Goal: Find specific page/section: Find specific page/section

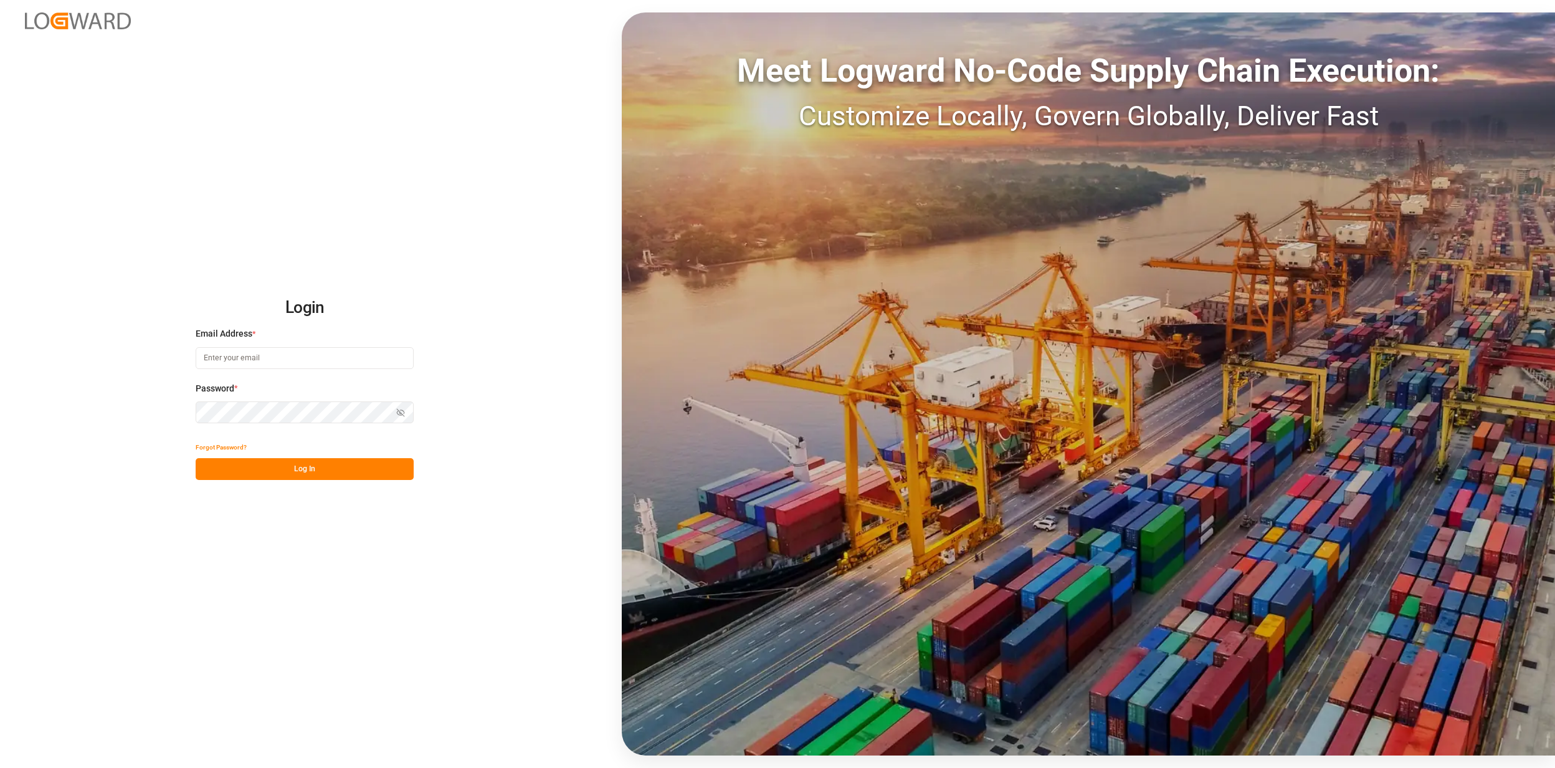
type input "[EMAIL_ADDRESS][PERSON_NAME][DOMAIN_NAME]"
click at [320, 472] on button "Log In" at bounding box center [305, 469] width 218 height 22
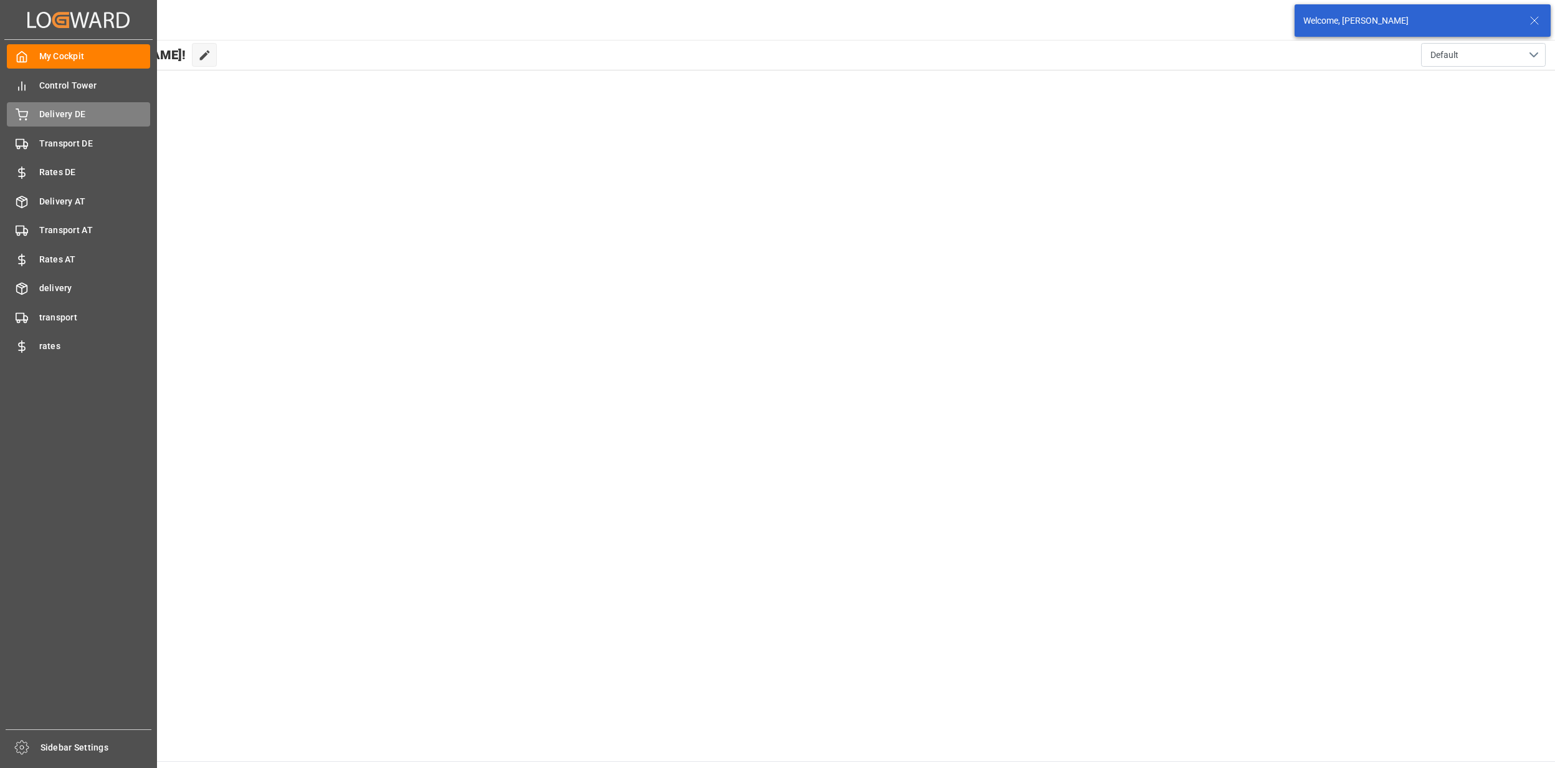
click at [43, 121] on div "Delivery DE Delivery DE" at bounding box center [78, 114] width 143 height 24
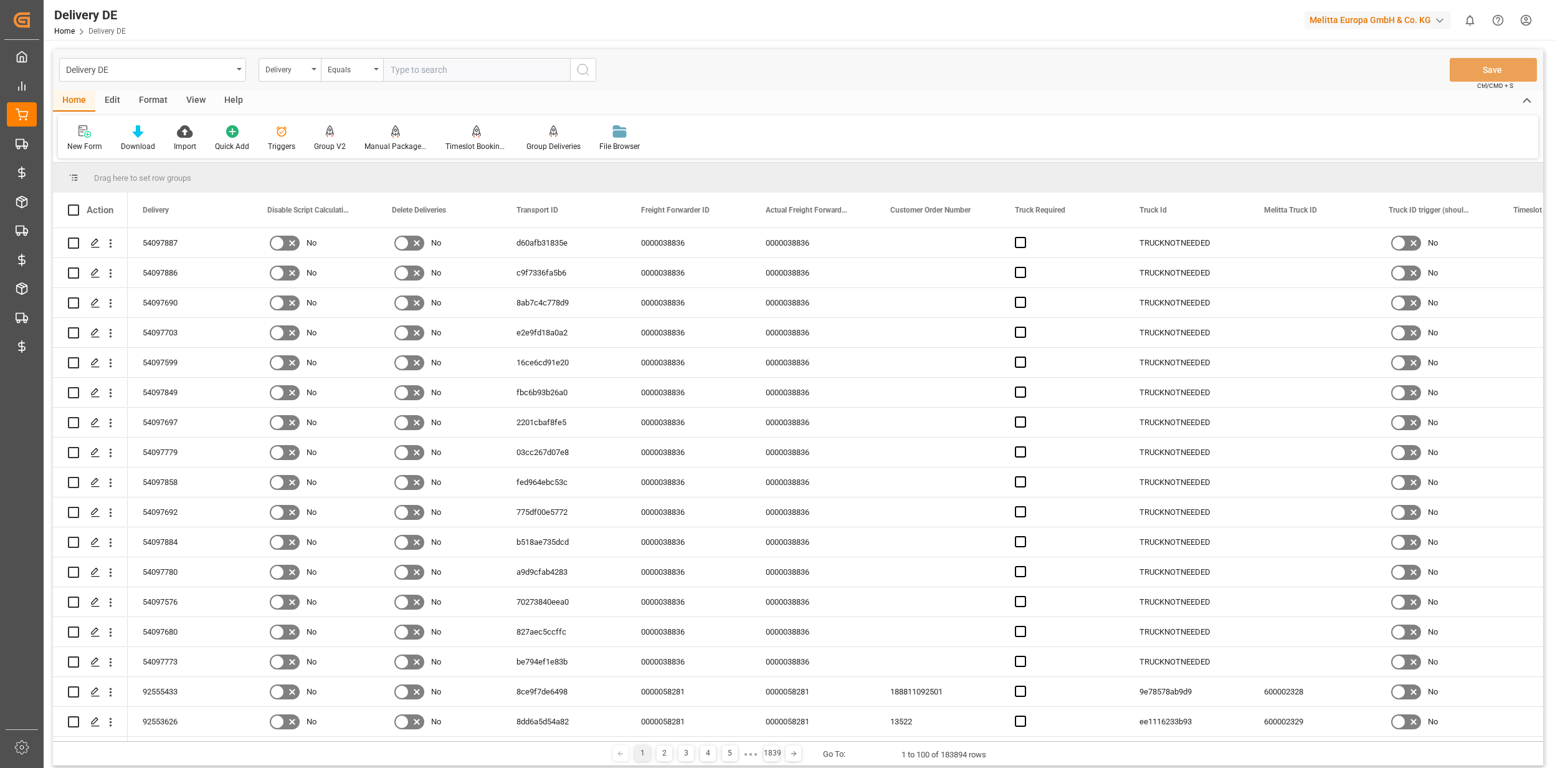
click at [292, 67] on div "Delivery" at bounding box center [286, 68] width 42 height 14
type input "tsp"
click at [302, 125] on div "TSP" at bounding box center [352, 127] width 186 height 26
click at [400, 71] on input "text" at bounding box center [476, 70] width 187 height 24
type input "Dachser DE"
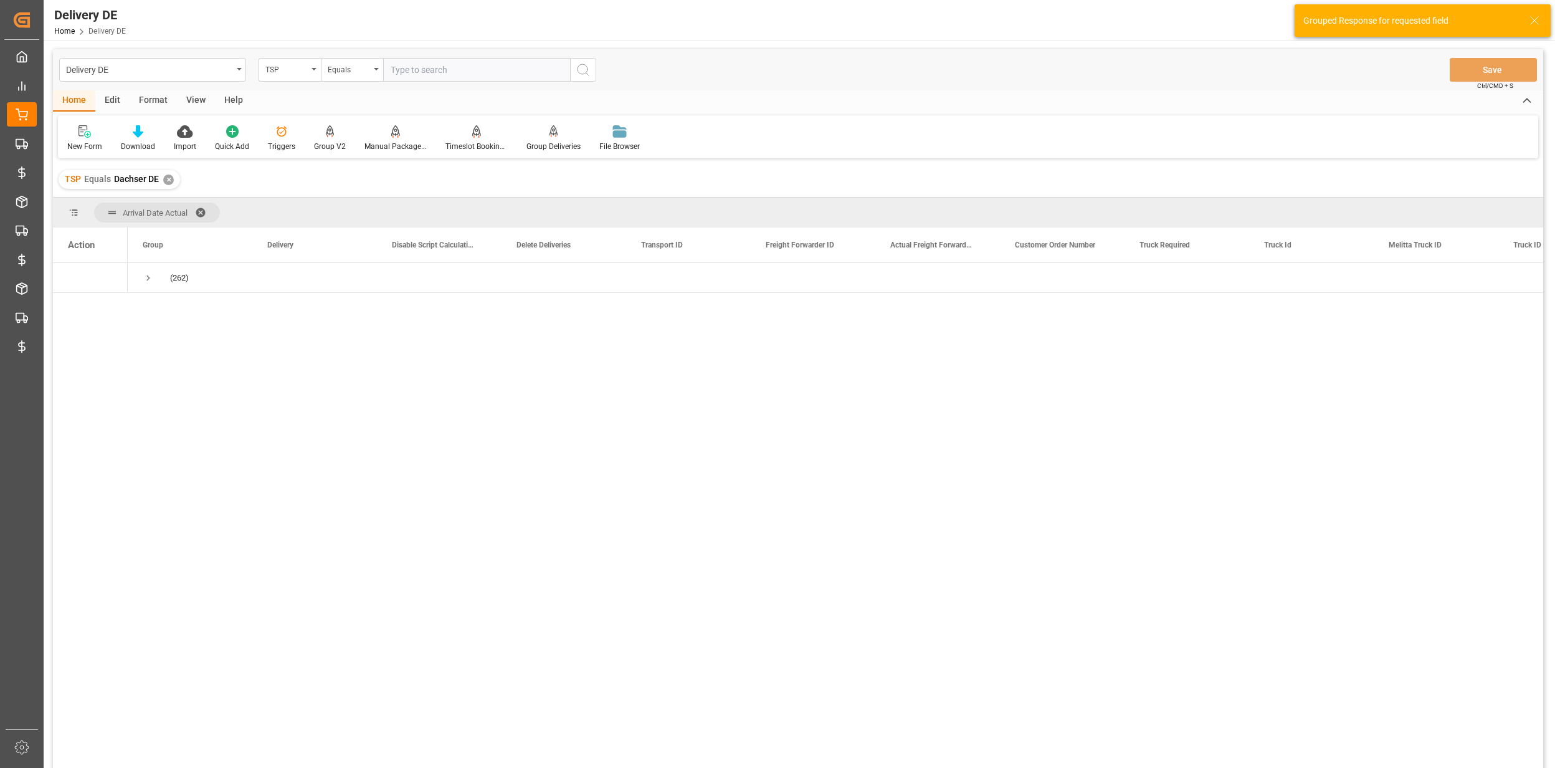
click at [205, 207] on span at bounding box center [205, 212] width 20 height 11
